Goal: Task Accomplishment & Management: Use online tool/utility

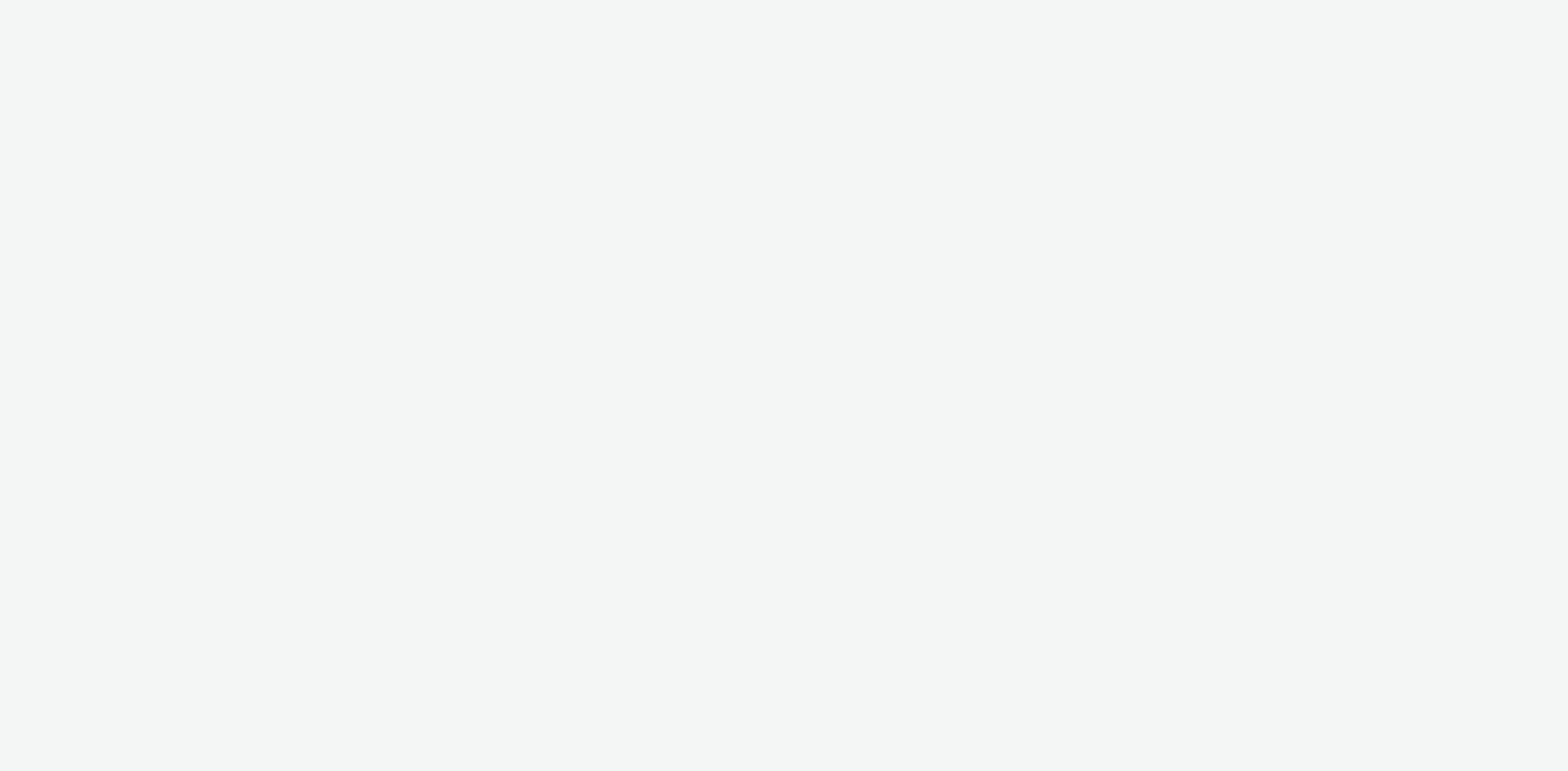
select select "38ed0f18-cbca-4106-be45-330e11e5f0af"
select select "f42c2087-8482-4af0-9099-e05519206007"
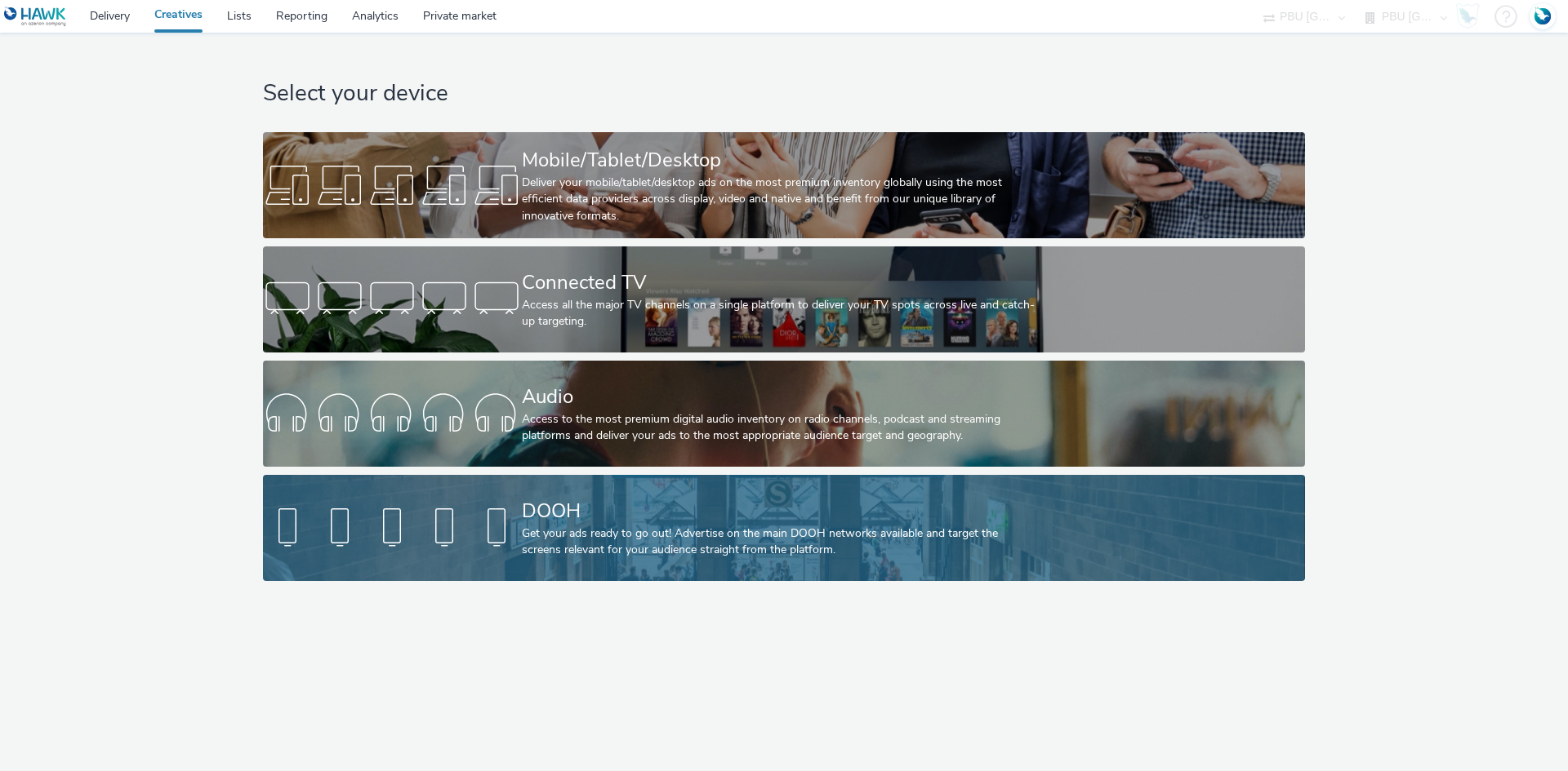
click at [587, 549] on div "Get your ads ready to go out! Advertise on the main DOOH networks available and…" at bounding box center [780, 543] width 518 height 33
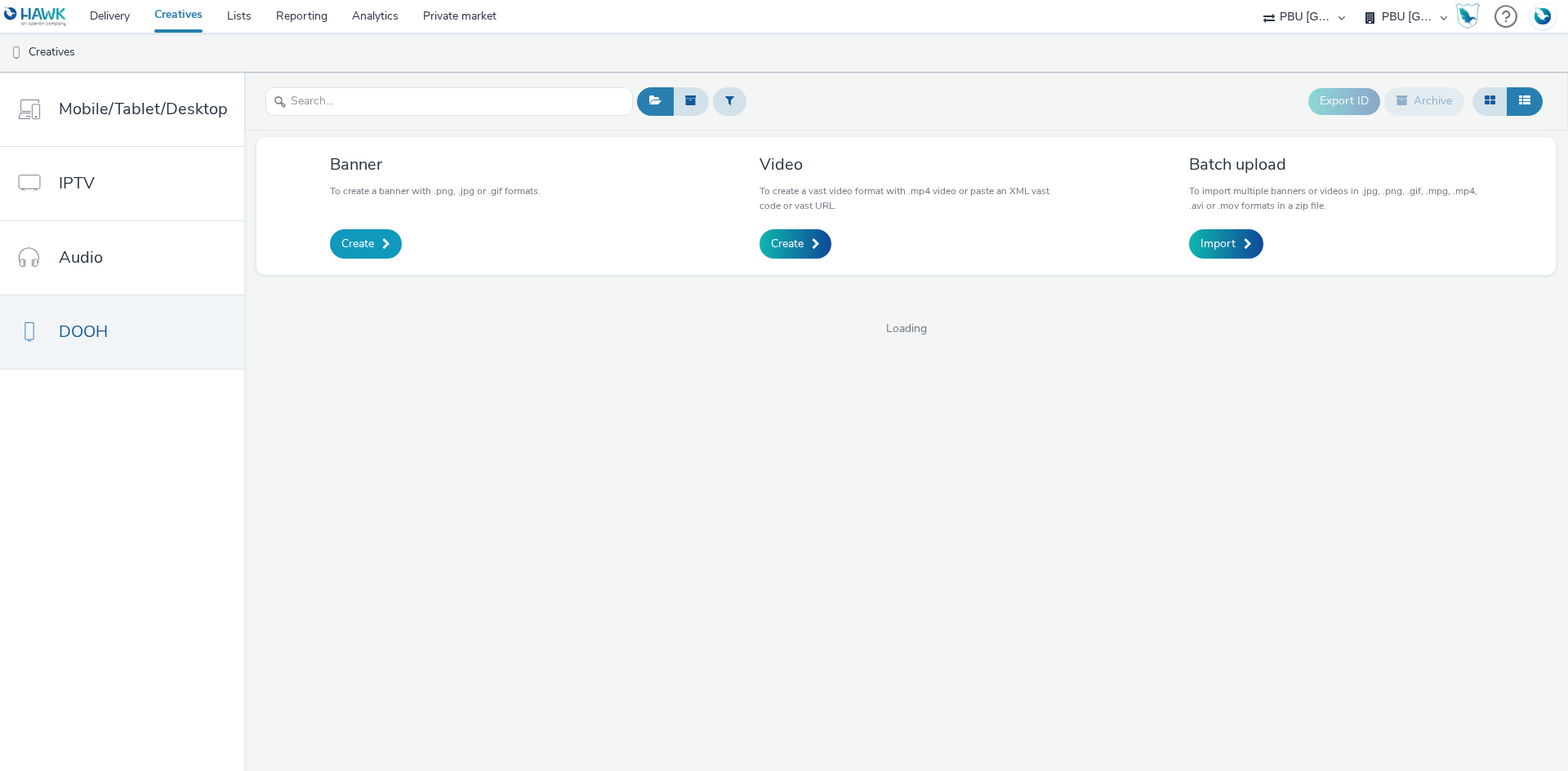
click at [360, 245] on span "Create" at bounding box center [357, 244] width 32 height 17
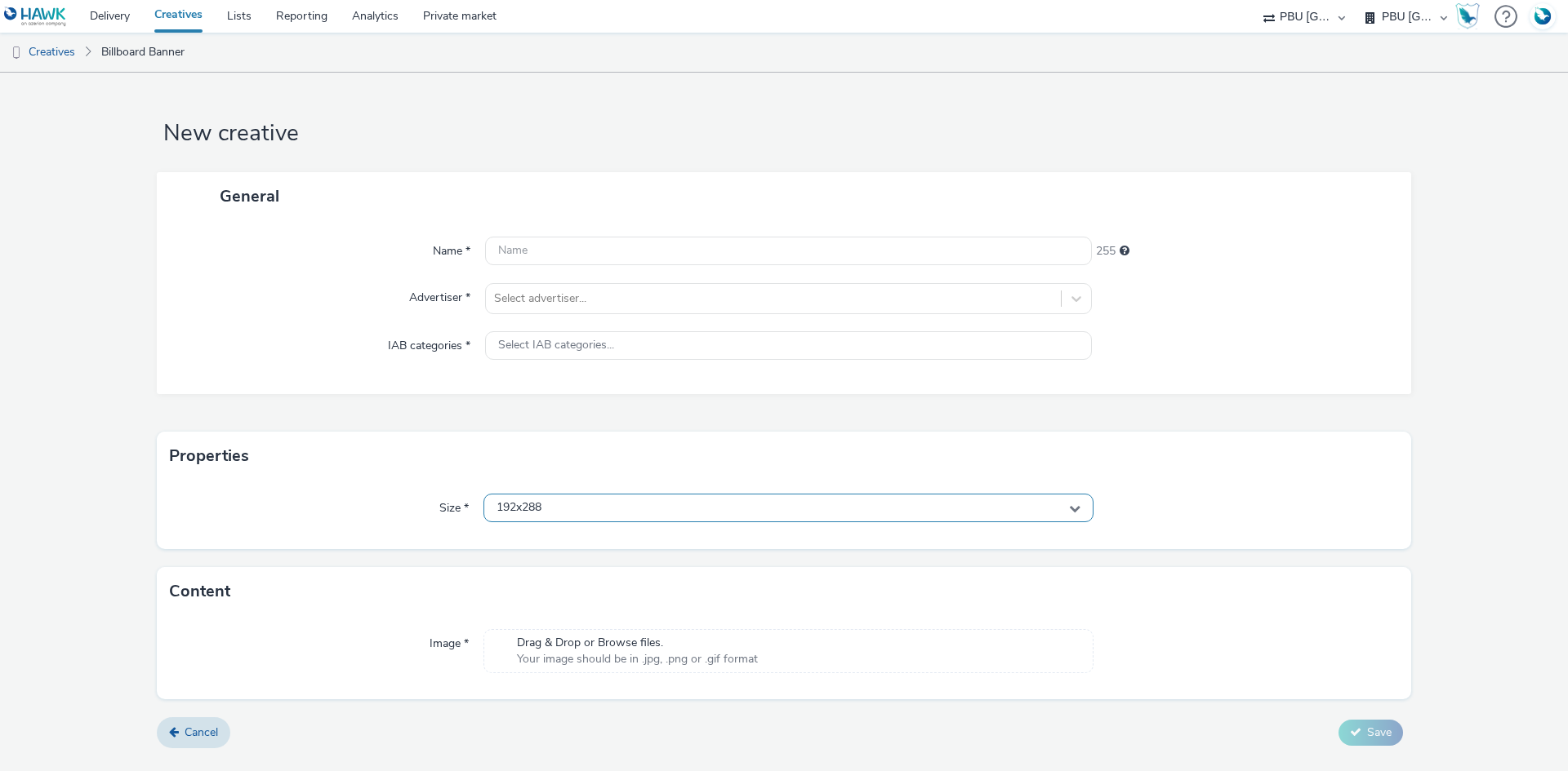
click at [655, 499] on div "192x288" at bounding box center [789, 508] width 610 height 29
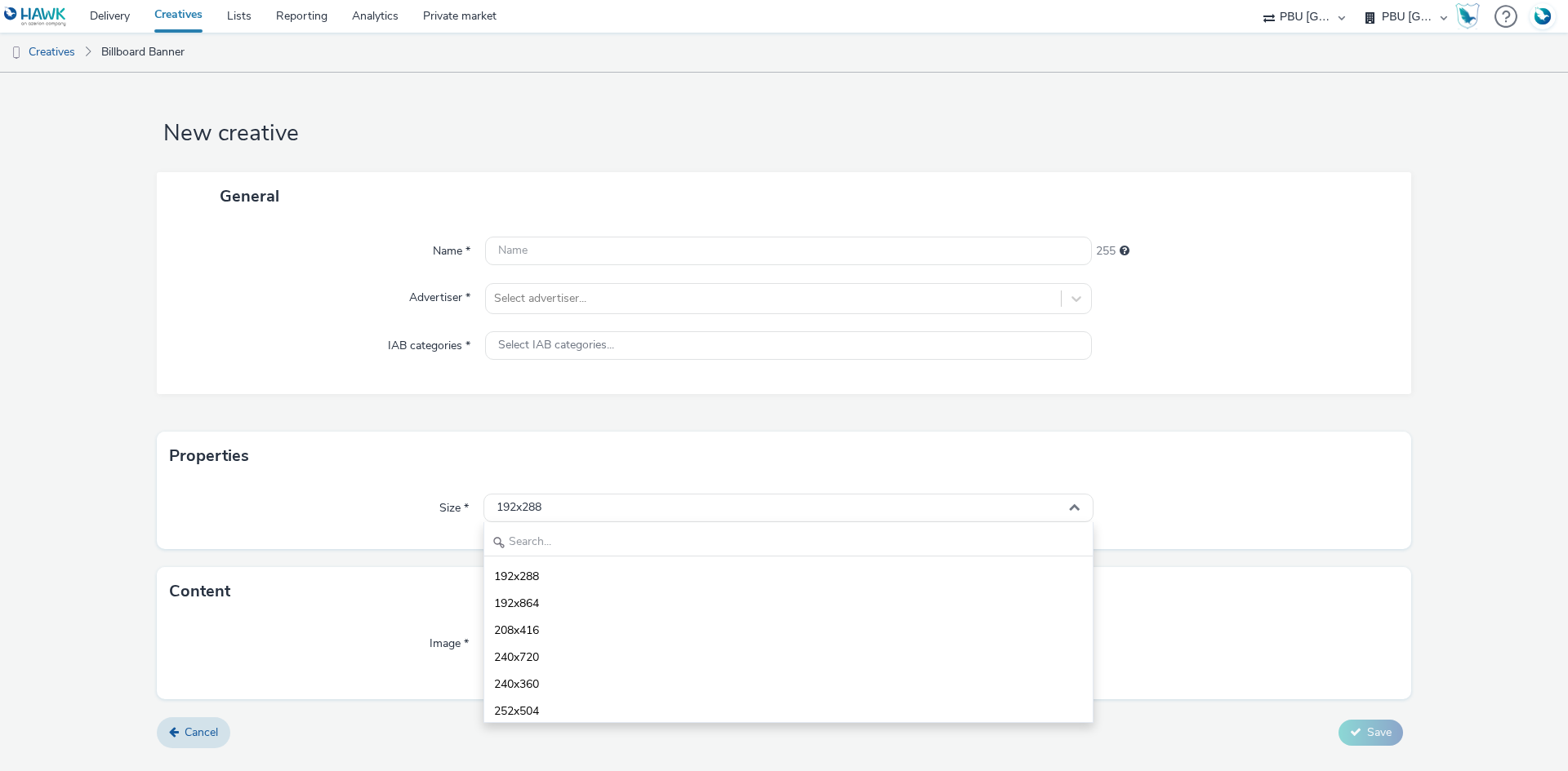
click at [178, 18] on link "Creatives" at bounding box center [178, 16] width 73 height 32
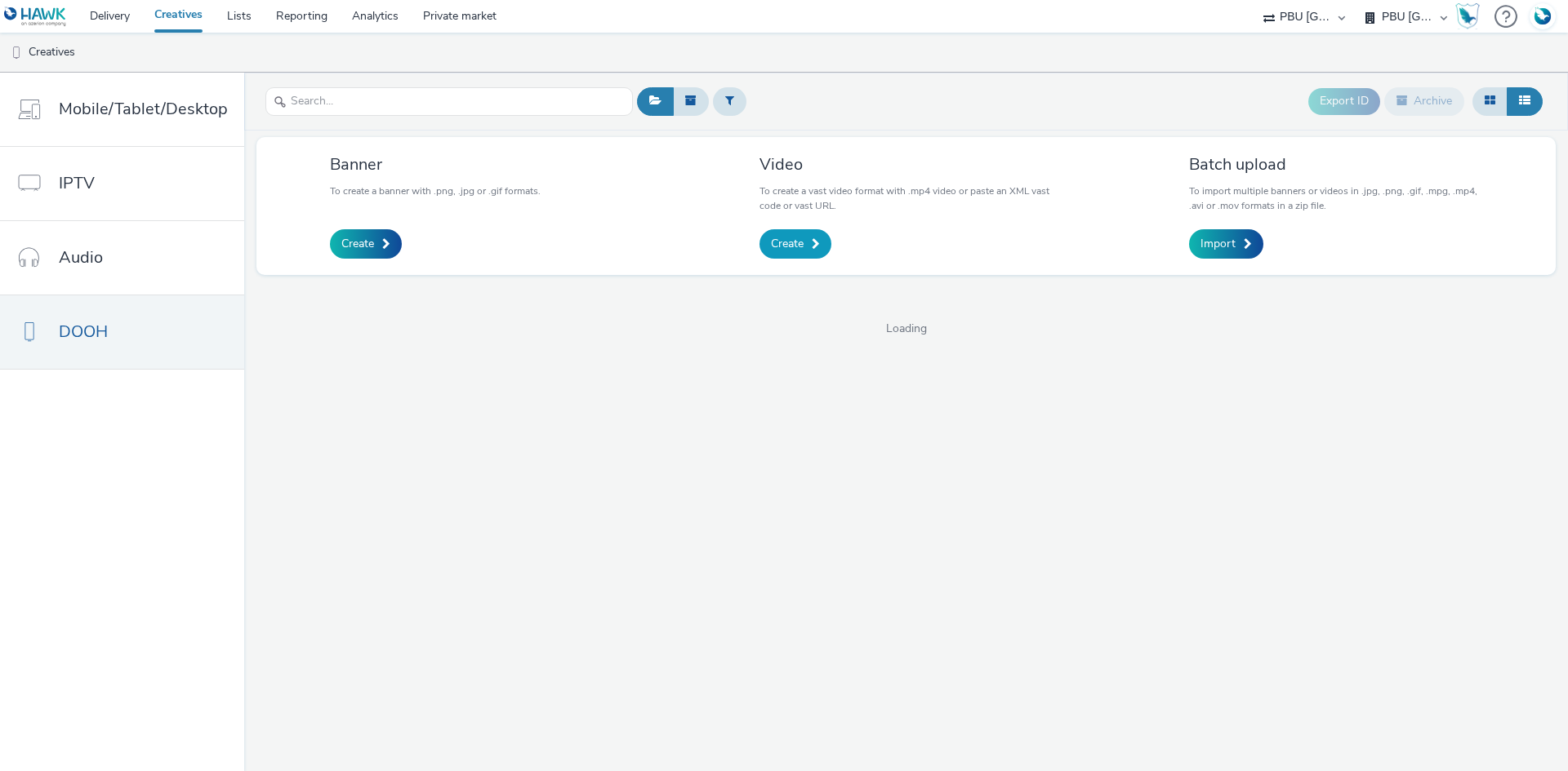
click at [793, 230] on link "Create" at bounding box center [795, 244] width 72 height 29
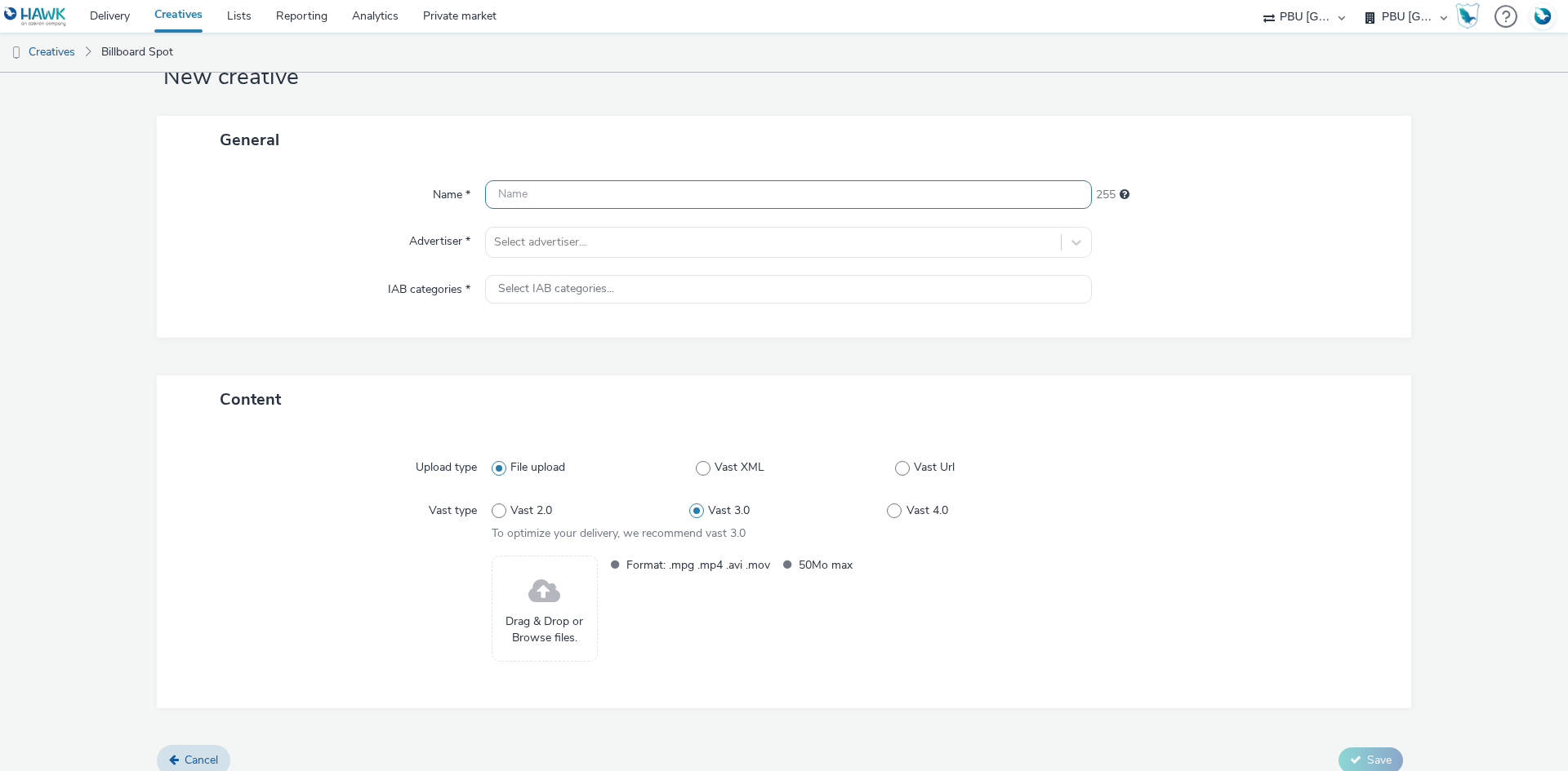
scroll to position [73, 0]
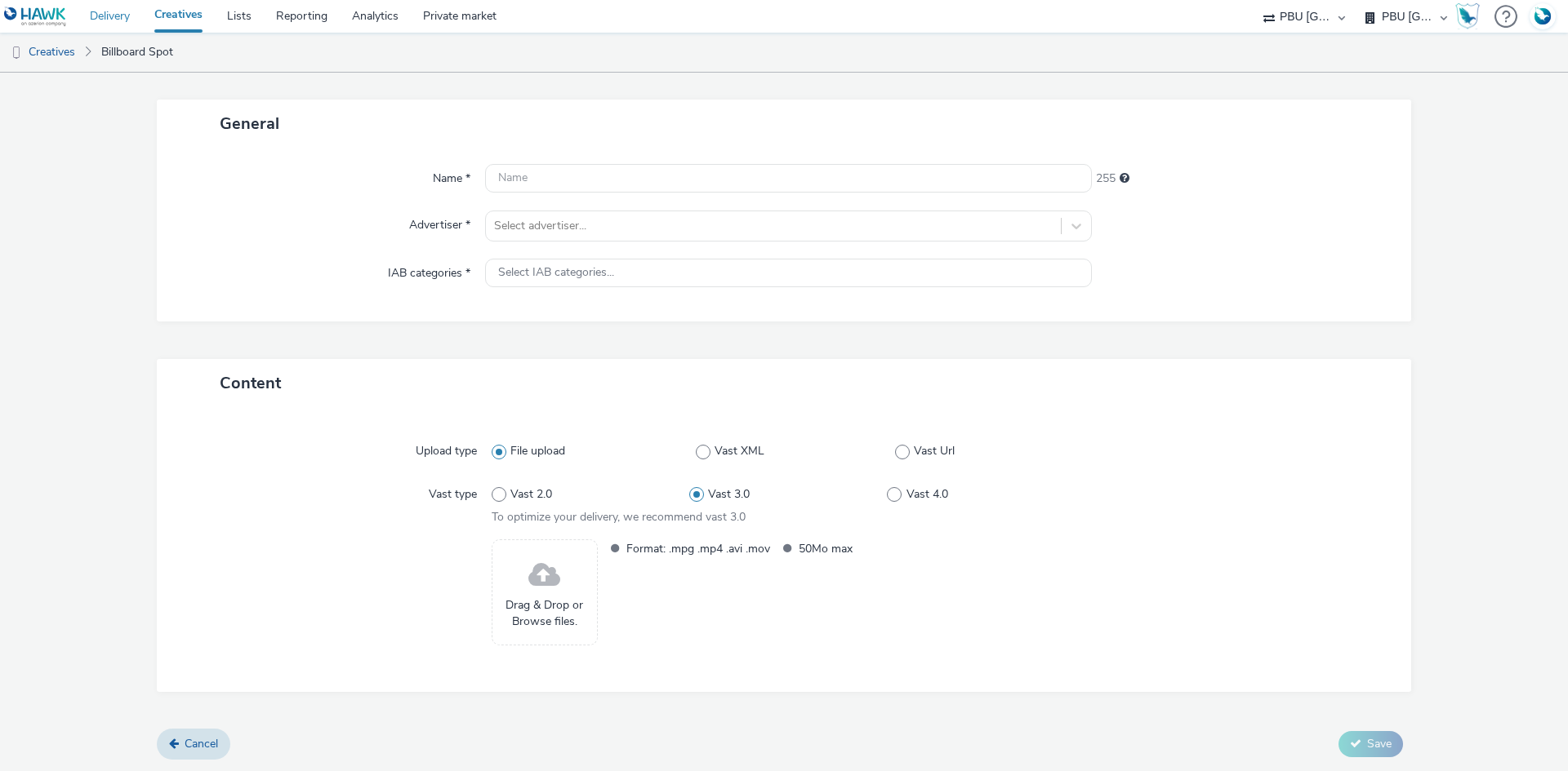
click at [104, 20] on link "Delivery" at bounding box center [110, 16] width 64 height 32
